Goal: Task Accomplishment & Management: Manage account settings

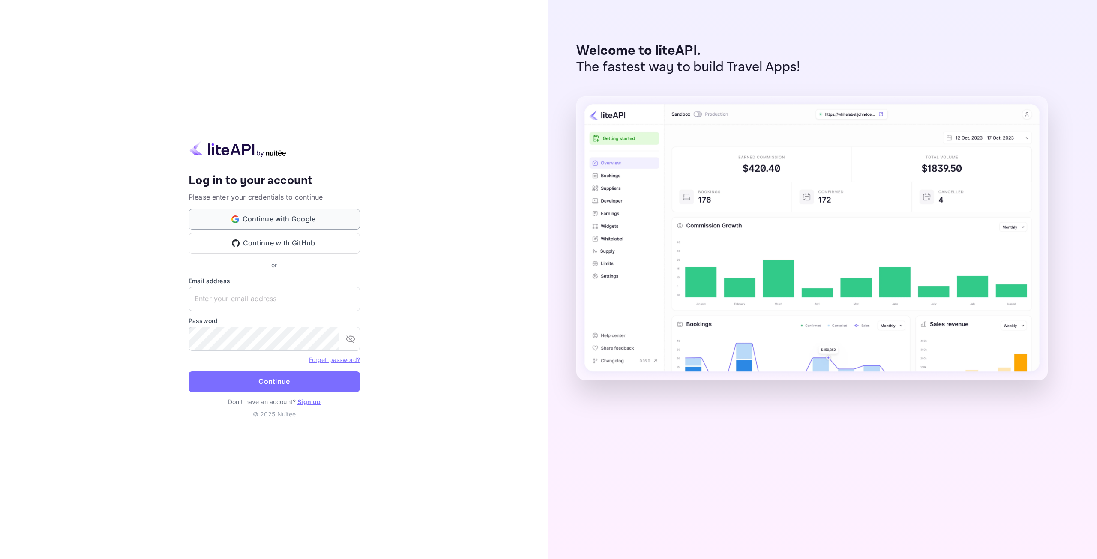
click at [305, 221] on button "Continue with Google" at bounding box center [274, 219] width 171 height 21
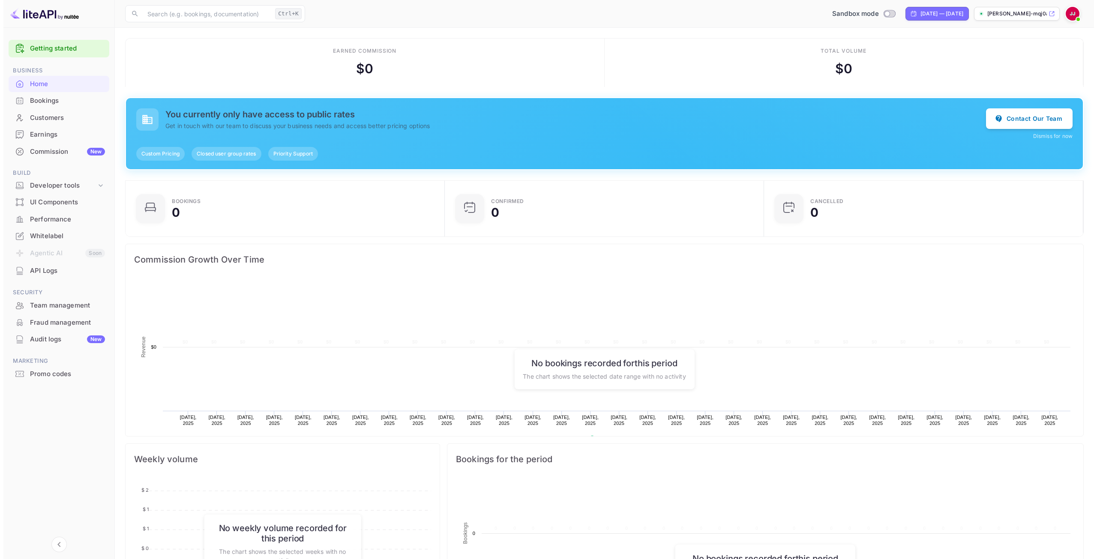
scroll to position [133, 308]
click at [57, 241] on div "Whitelabel" at bounding box center [55, 236] width 101 height 17
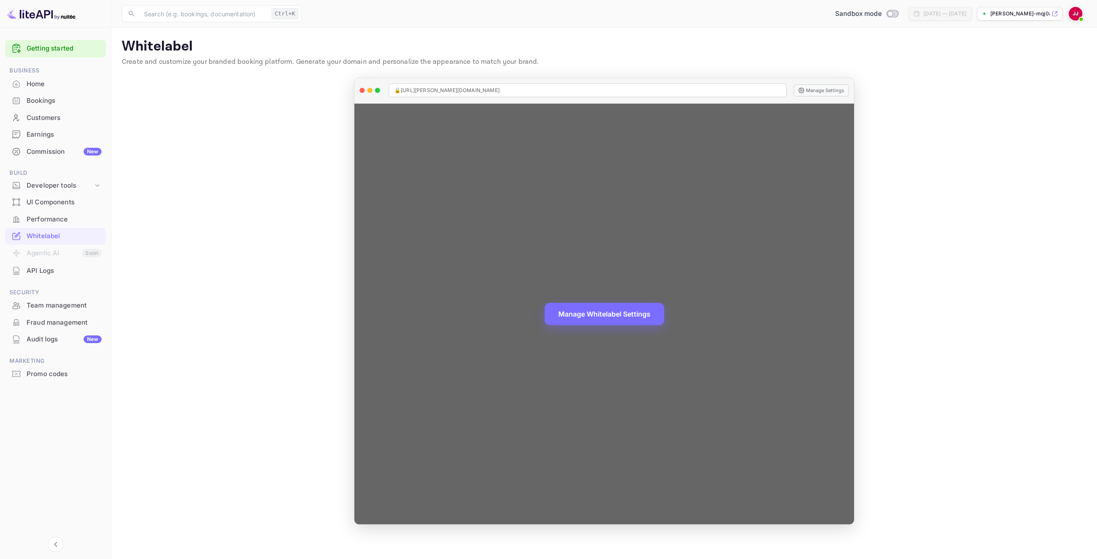
drag, startPoint x: 491, startPoint y: 90, endPoint x: 399, endPoint y: 92, distance: 91.3
click at [399, 92] on div "🔒 [URL][PERSON_NAME][DOMAIN_NAME]" at bounding box center [588, 91] width 398 height 14
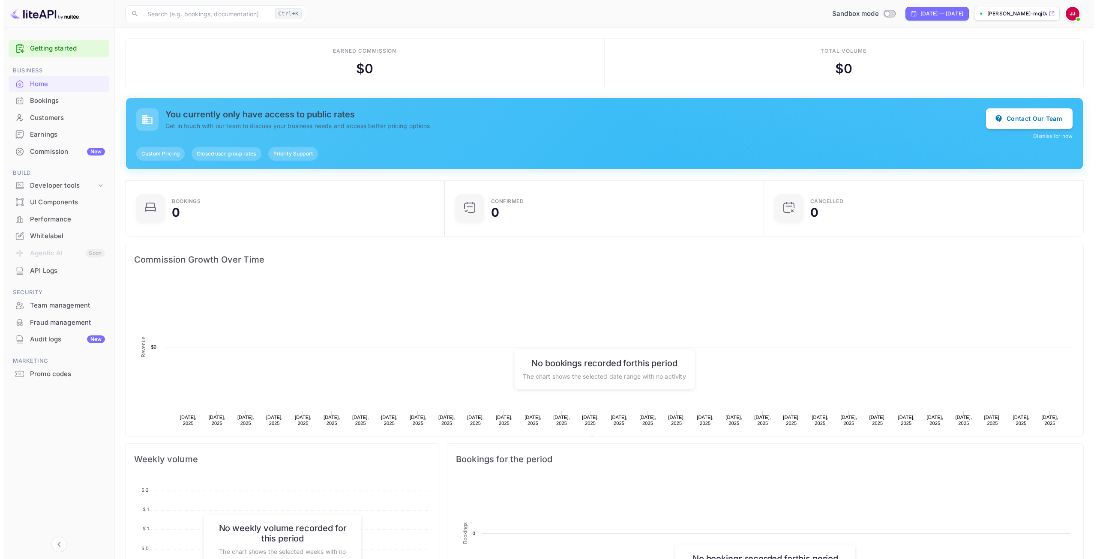
scroll to position [133, 308]
click at [65, 237] on div "Whitelabel" at bounding box center [64, 236] width 75 height 10
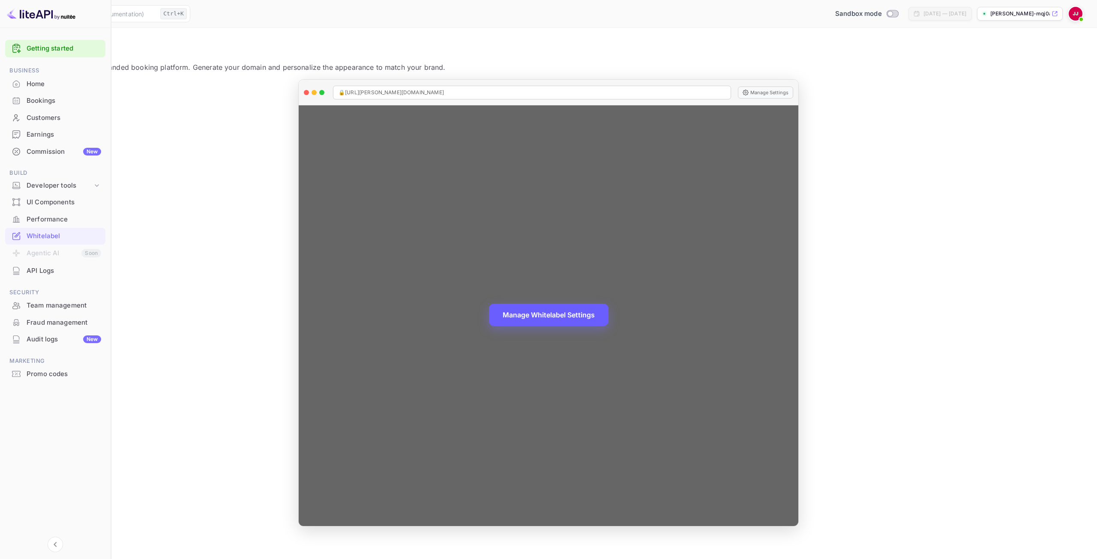
click at [609, 315] on button "Manage Whitelabel Settings" at bounding box center [549, 315] width 120 height 22
